Goal: Task Accomplishment & Management: Use online tool/utility

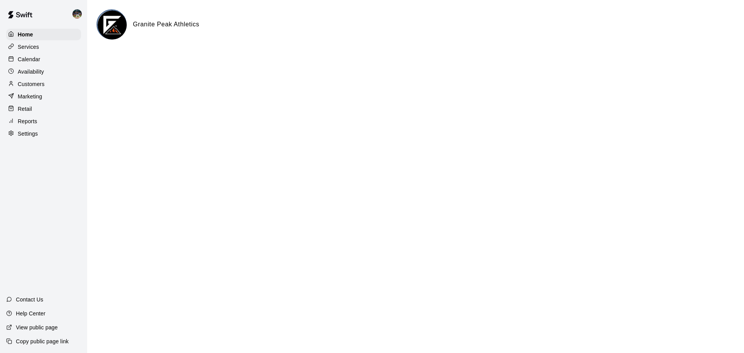
click at [41, 60] on div "Calendar" at bounding box center [43, 59] width 75 height 12
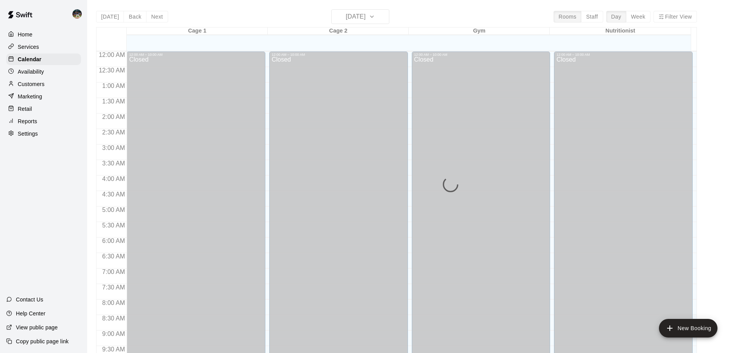
scroll to position [374, 0]
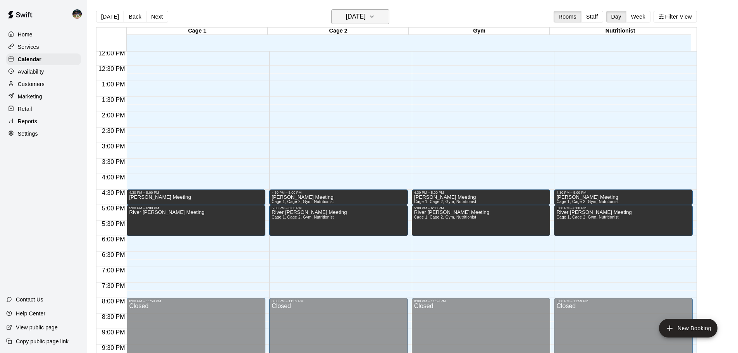
click at [382, 19] on button "[DATE]" at bounding box center [360, 16] width 58 height 15
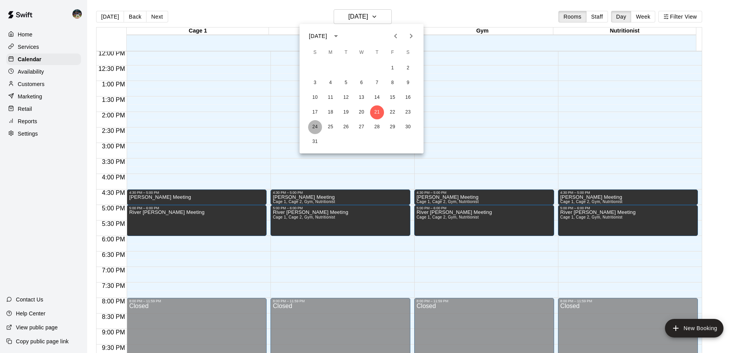
click at [312, 126] on button "24" at bounding box center [315, 127] width 14 height 14
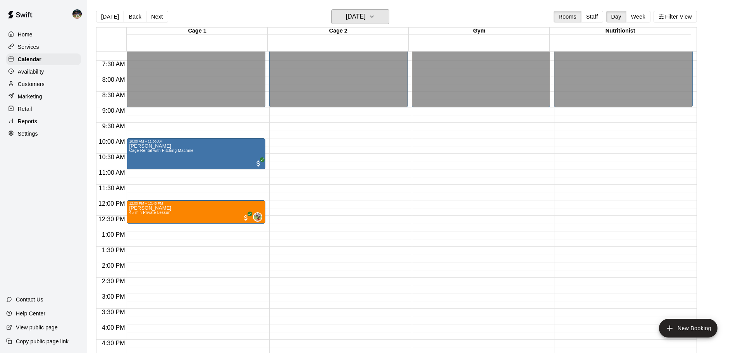
scroll to position [219, 0]
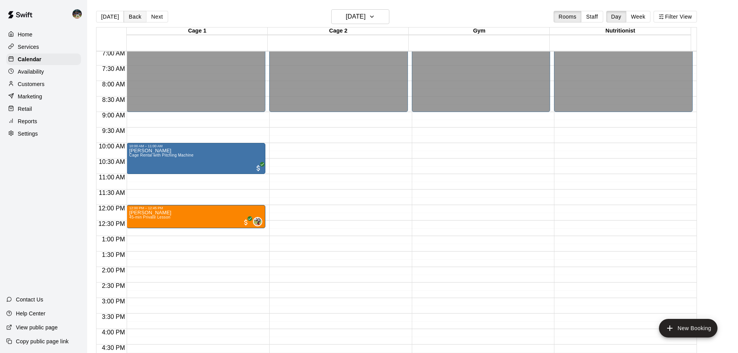
click at [137, 16] on button "Back" at bounding box center [135, 17] width 23 height 12
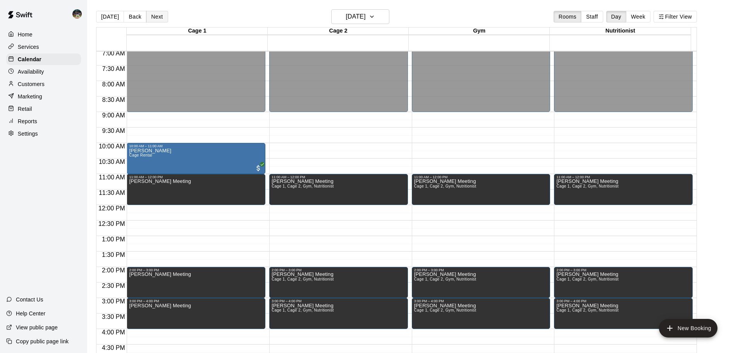
click at [154, 19] on button "Next" at bounding box center [157, 17] width 22 height 12
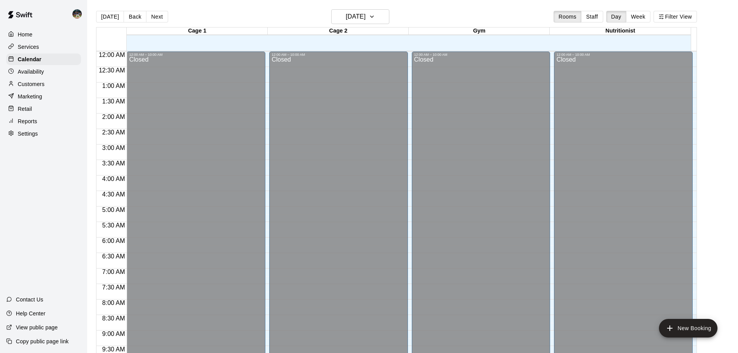
scroll to position [350, 0]
